Goal: Transaction & Acquisition: Purchase product/service

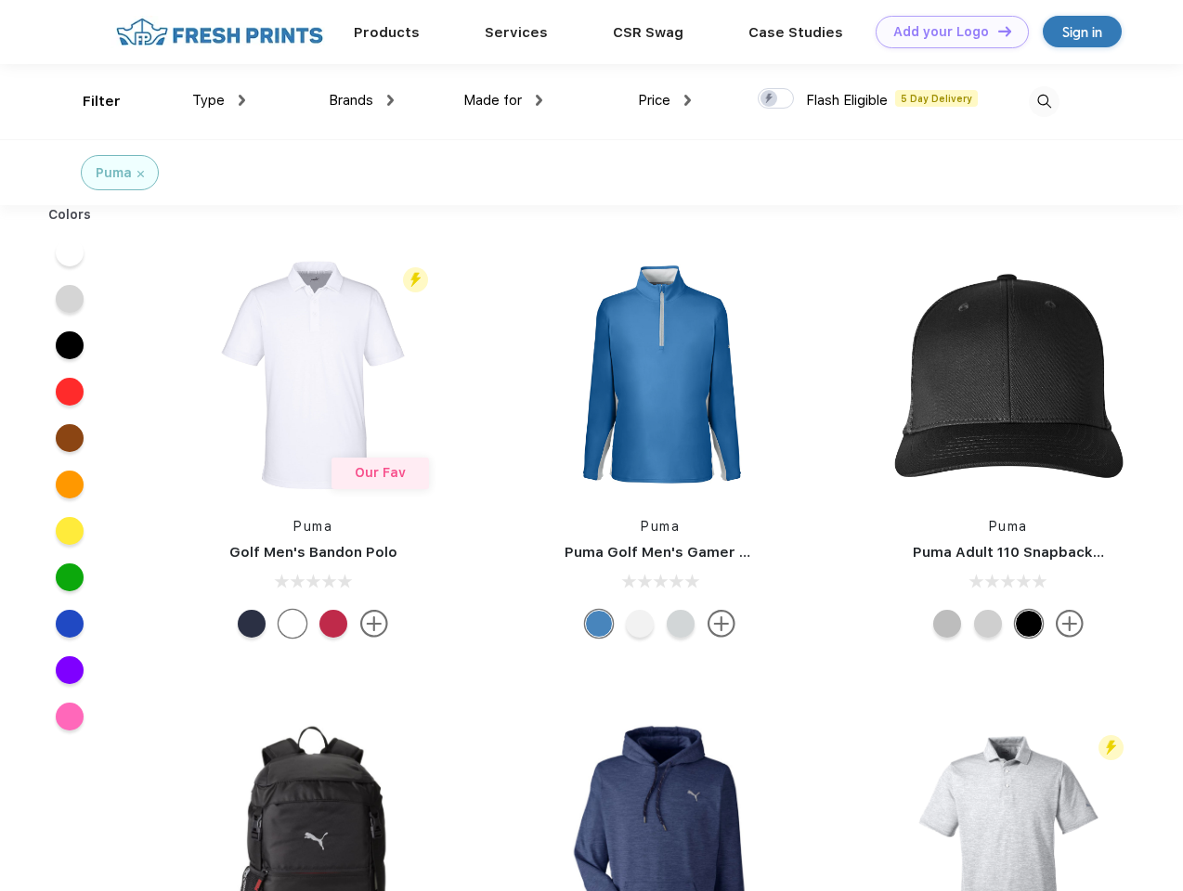
scroll to position [1, 0]
click at [945, 32] on link "Add your Logo Design Tool" at bounding box center [951, 32] width 153 height 32
click at [0, 0] on div "Design Tool" at bounding box center [0, 0] width 0 height 0
click at [996, 31] on link "Add your Logo Design Tool" at bounding box center [951, 32] width 153 height 32
click at [89, 101] on div "Filter" at bounding box center [102, 101] width 38 height 21
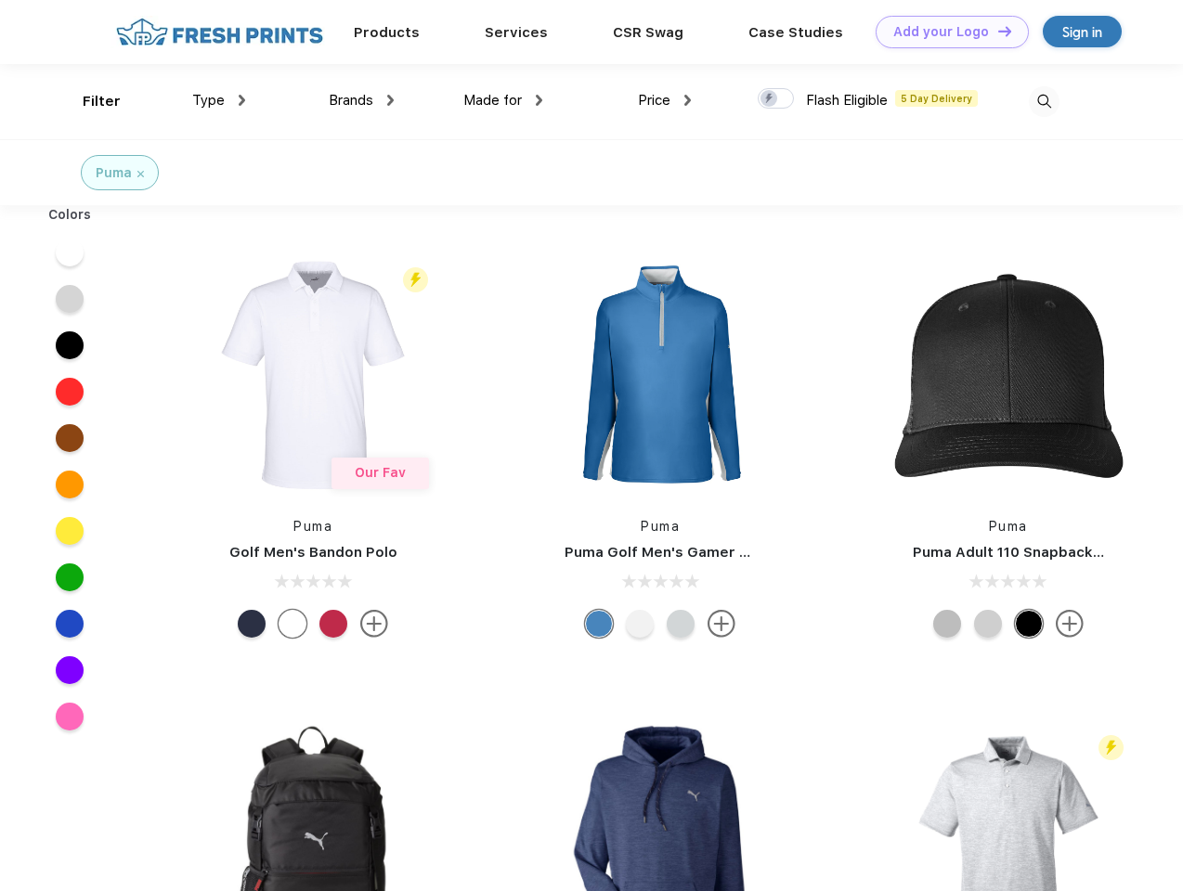
click at [219, 100] on span "Type" at bounding box center [208, 100] width 32 height 17
click at [361, 100] on span "Brands" at bounding box center [351, 100] width 45 height 17
click at [503, 100] on span "Made for" at bounding box center [492, 100] width 58 height 17
click at [665, 100] on span "Price" at bounding box center [654, 100] width 32 height 17
click at [776, 99] on div at bounding box center [775, 98] width 36 height 20
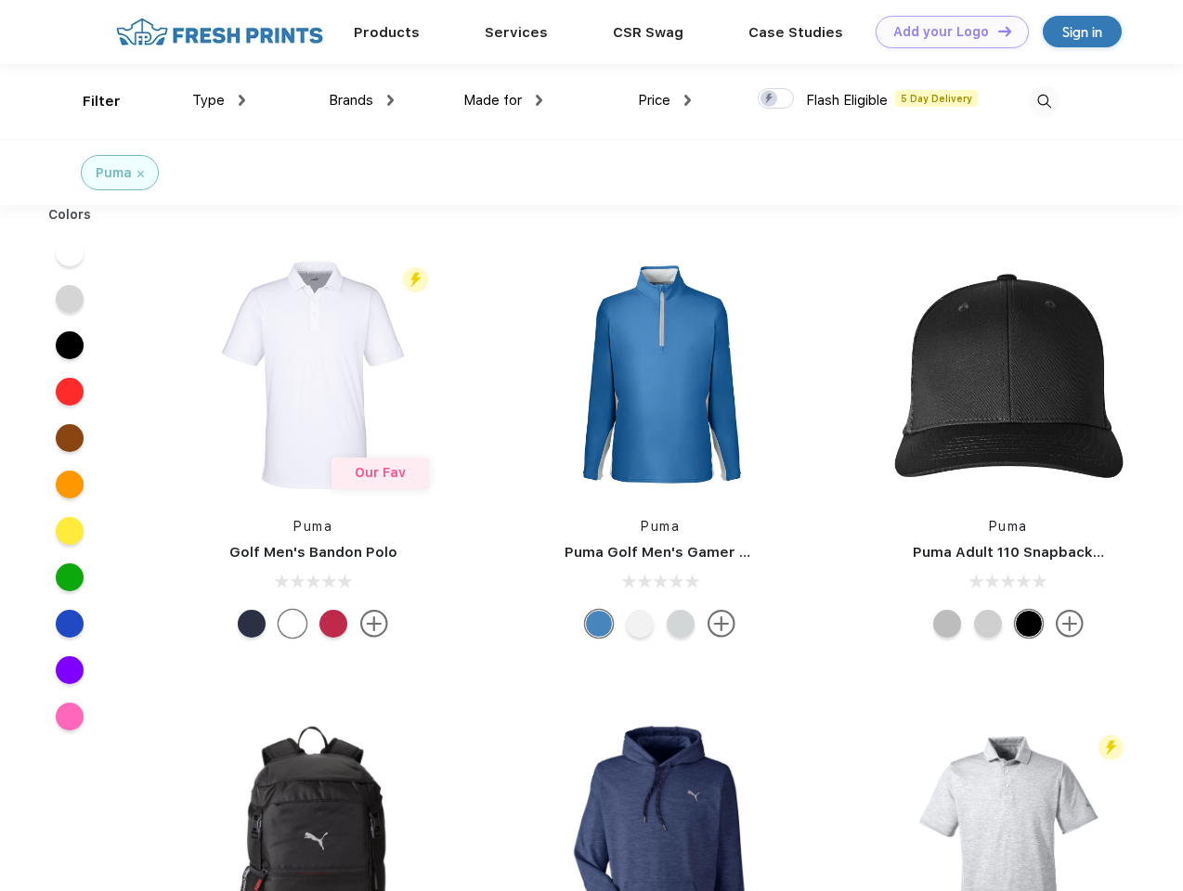
click at [770, 99] on input "checkbox" at bounding box center [763, 93] width 12 height 12
click at [1043, 101] on img at bounding box center [1044, 101] width 31 height 31
